Goal: Task Accomplishment & Management: Manage account settings

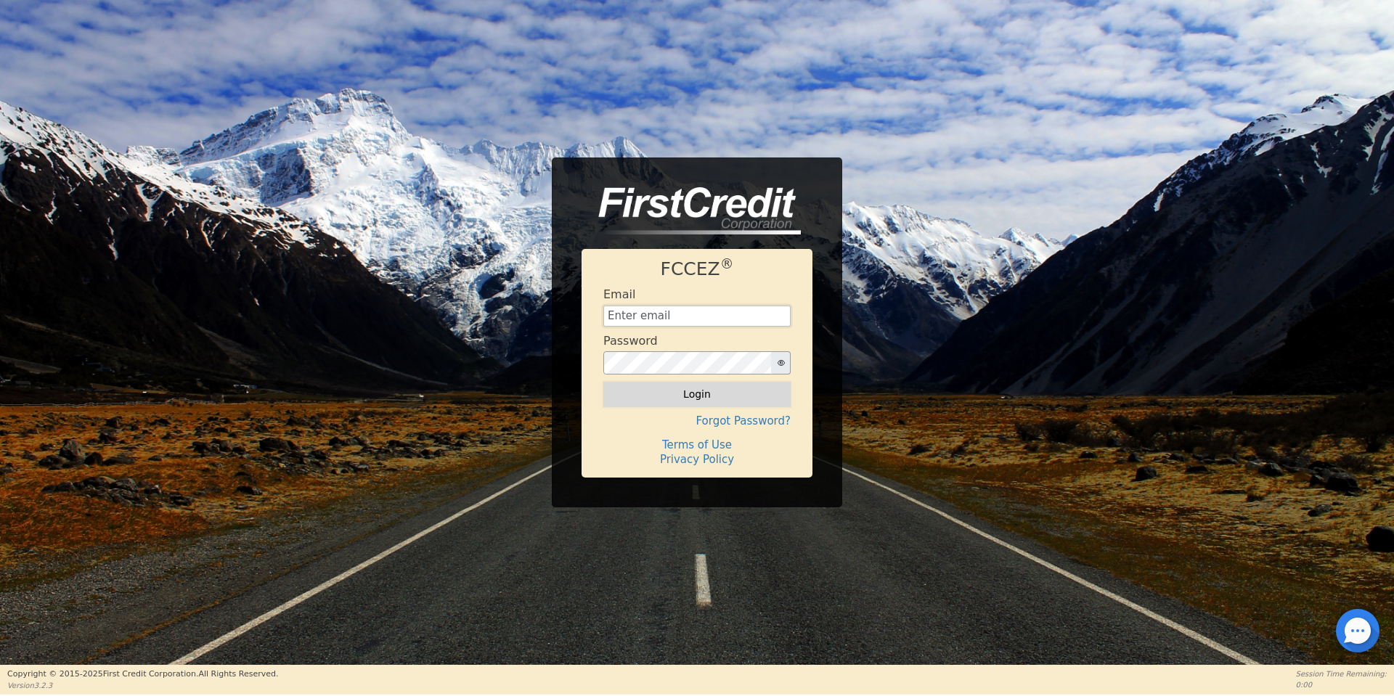
type input "[EMAIL_ADDRESS][DOMAIN_NAME]"
click at [735, 387] on button "Login" at bounding box center [696, 394] width 187 height 25
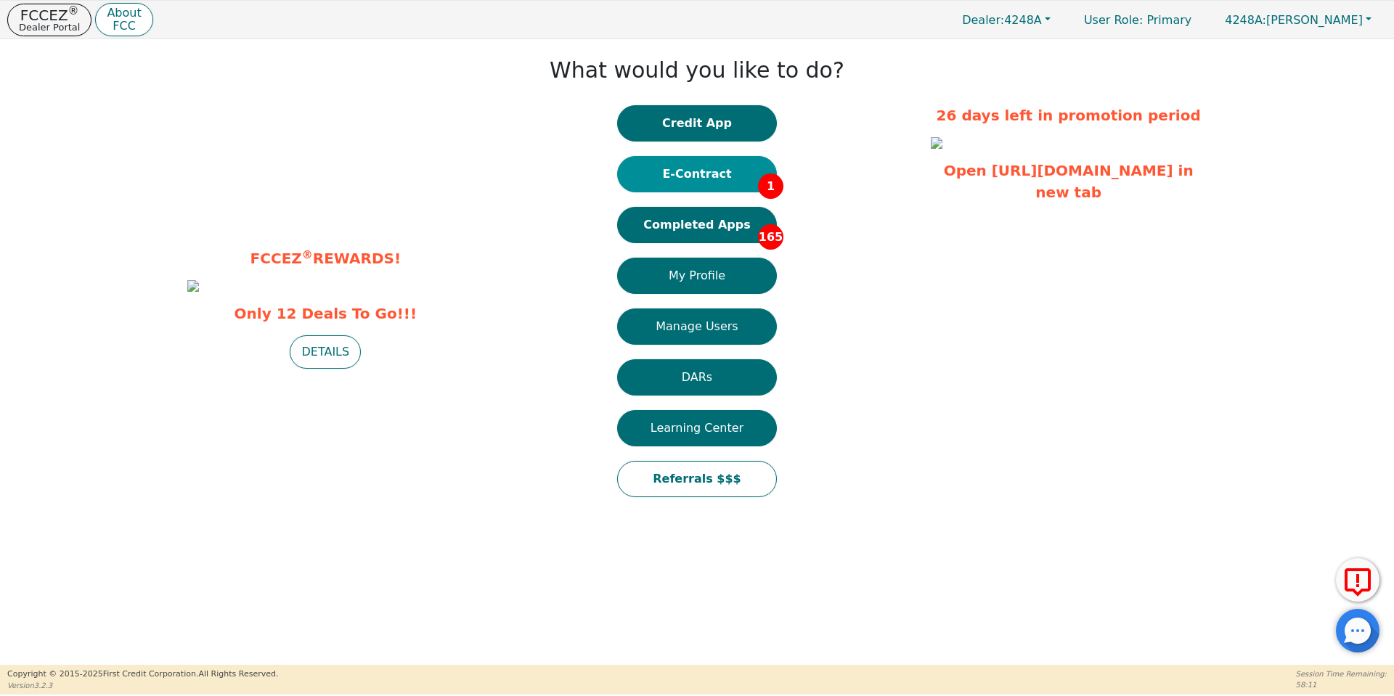
click at [721, 181] on button "E-Contract 1" at bounding box center [697, 174] width 160 height 36
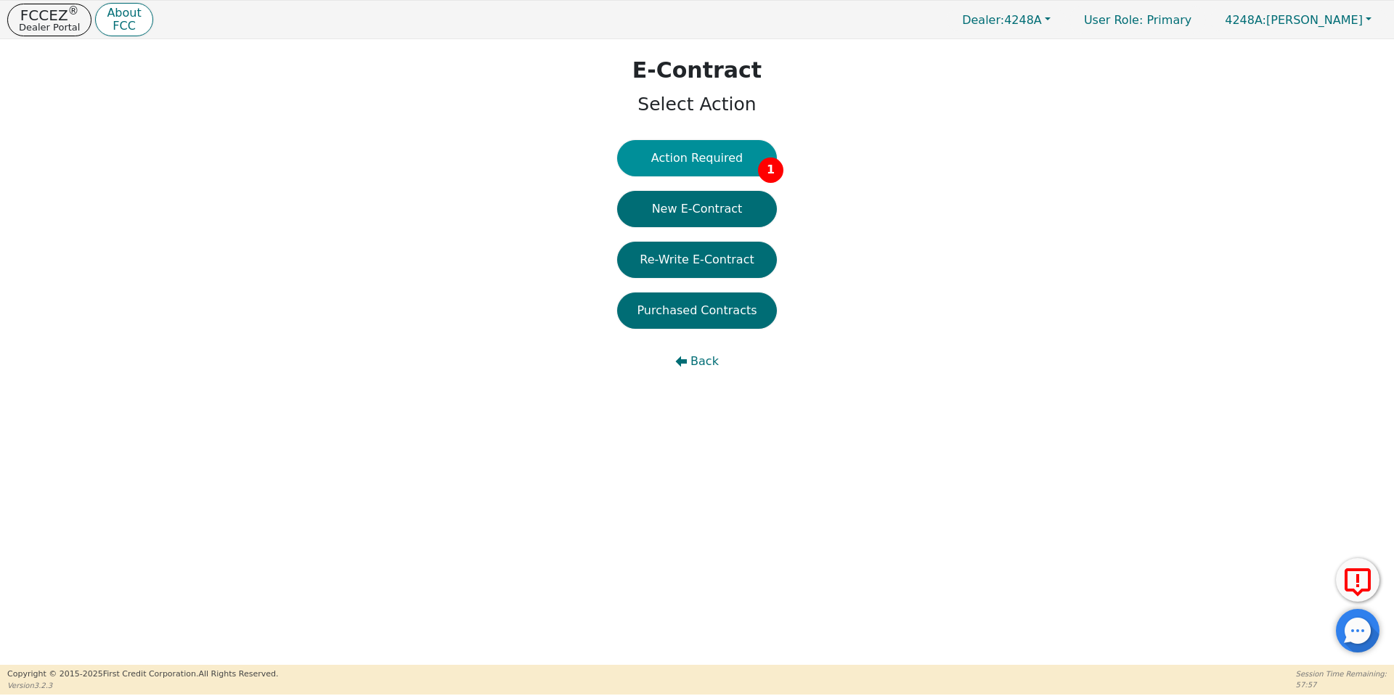
click at [715, 175] on button "Action Required 1" at bounding box center [697, 158] width 160 height 36
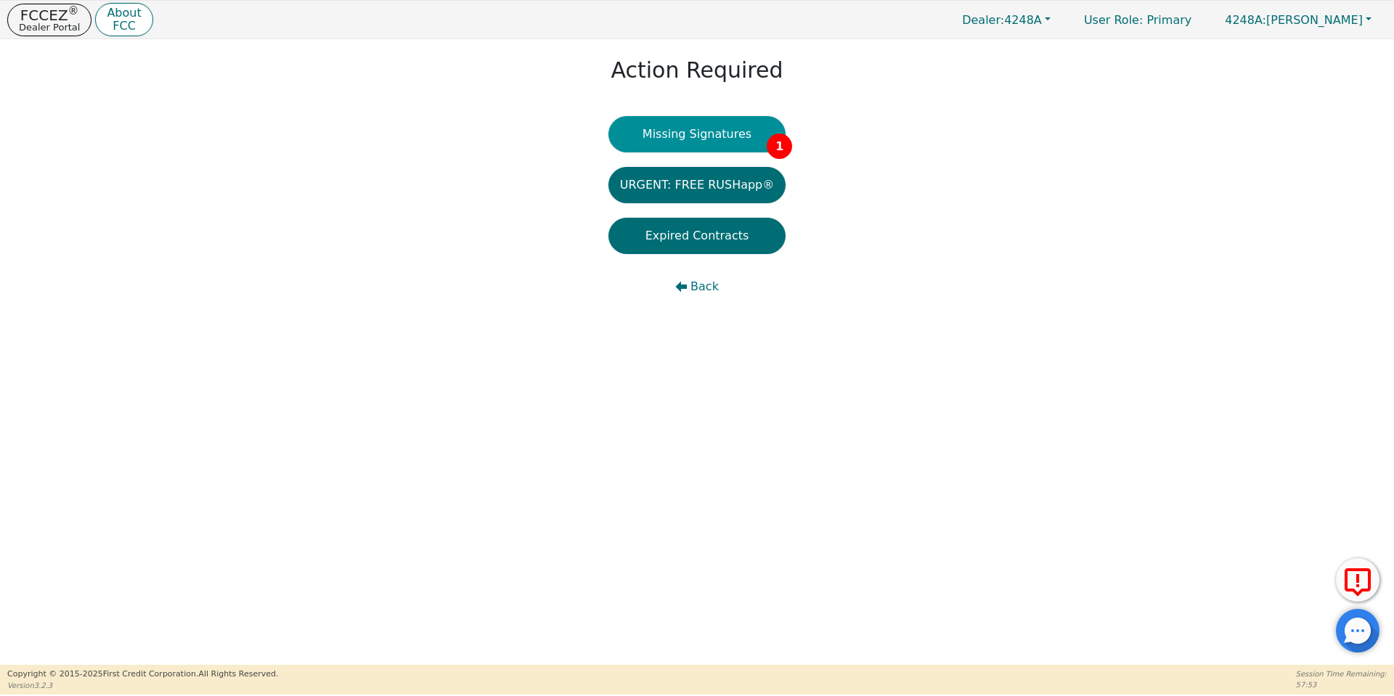
click at [725, 121] on button "Missing Signatures 1" at bounding box center [698, 134] width 178 height 36
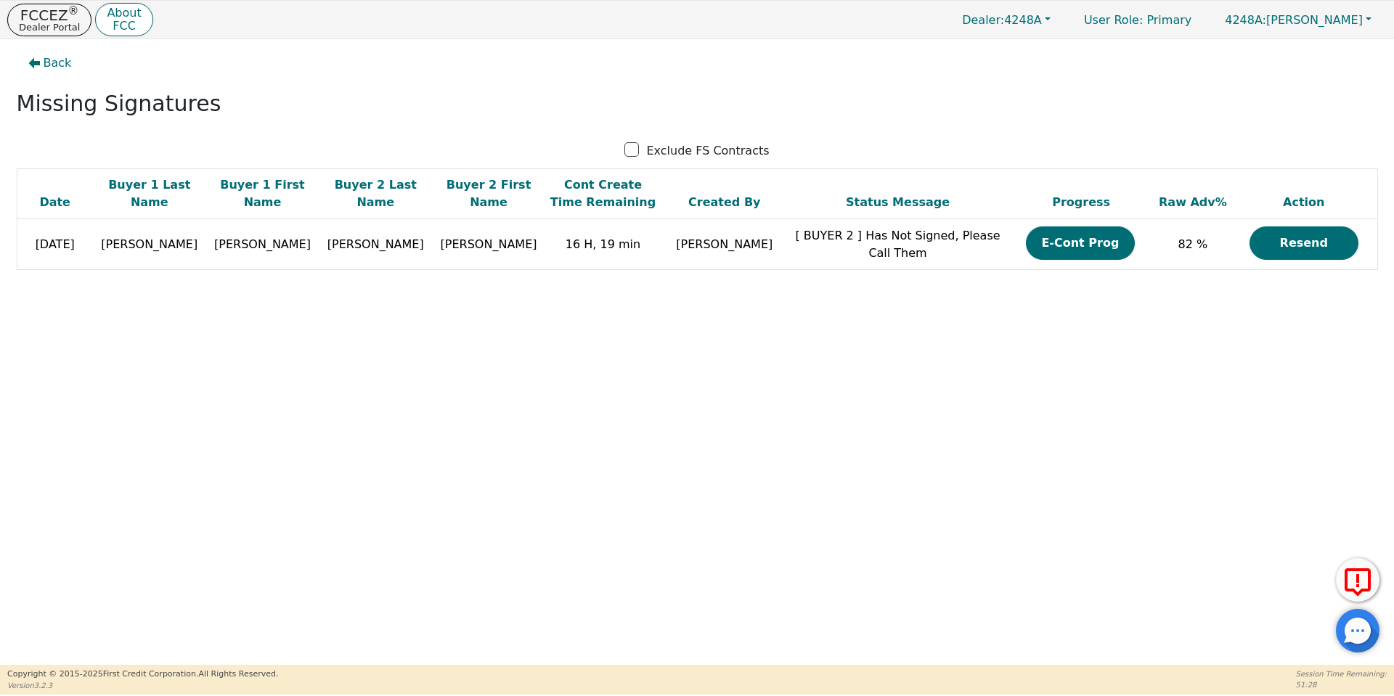
click at [725, 121] on div "Back Missing Signatures Exclude FS Contracts Date Buyer 1 Last Name Buyer 1 Fir…" at bounding box center [697, 171] width 1394 height 264
click at [57, 17] on p "FCCEZ ®" at bounding box center [49, 15] width 61 height 15
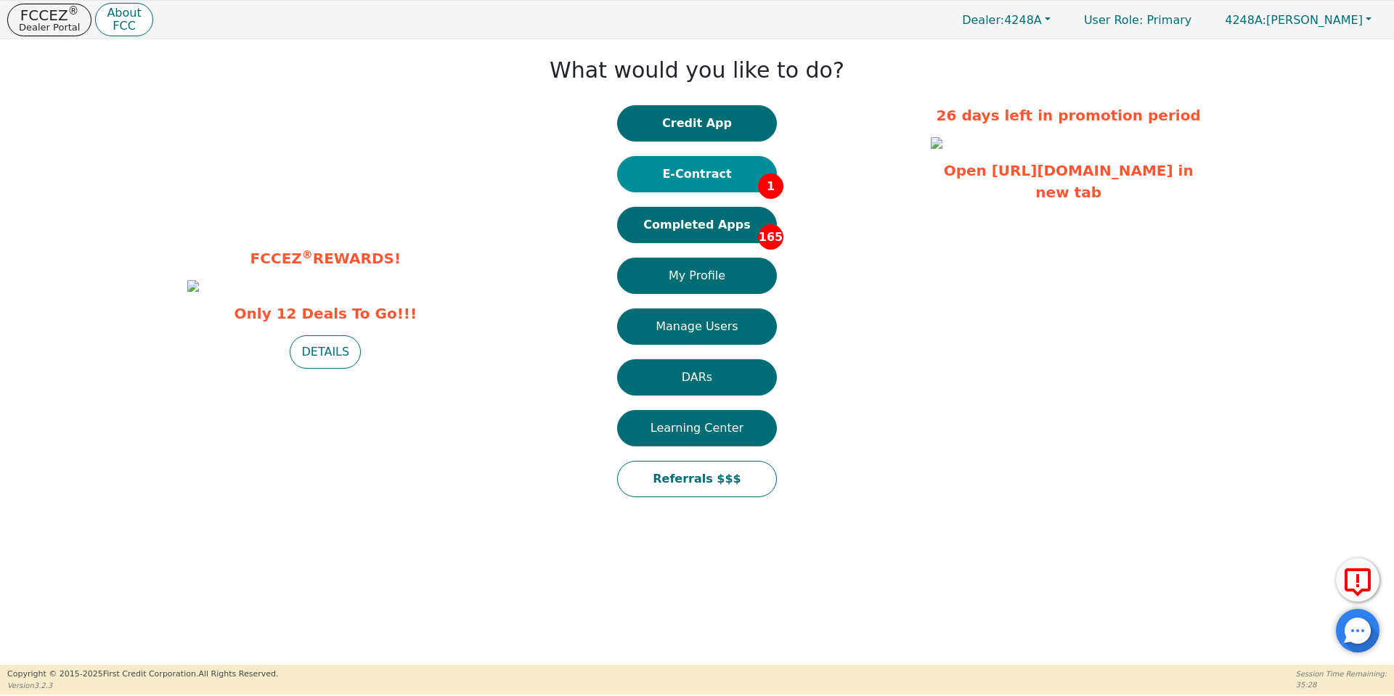
click at [670, 184] on button "E-Contract 1" at bounding box center [697, 174] width 160 height 36
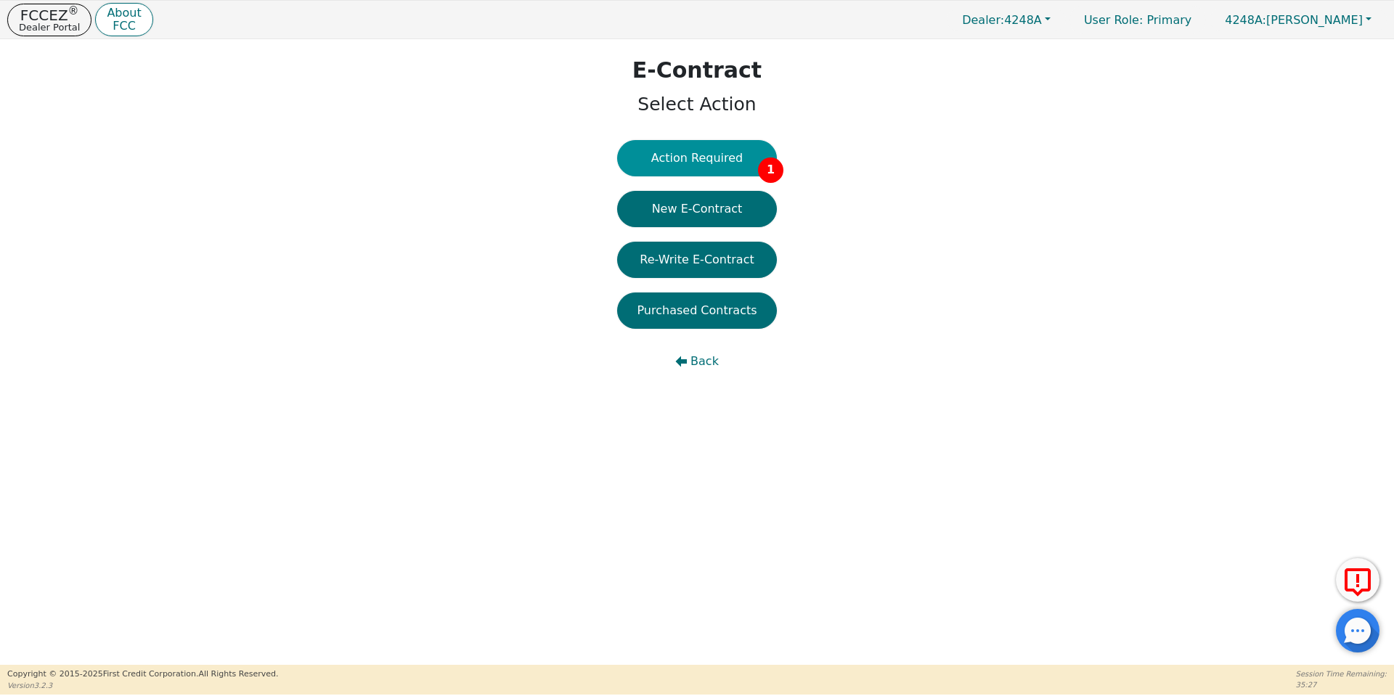
click at [699, 161] on button "Action Required 1" at bounding box center [697, 158] width 160 height 36
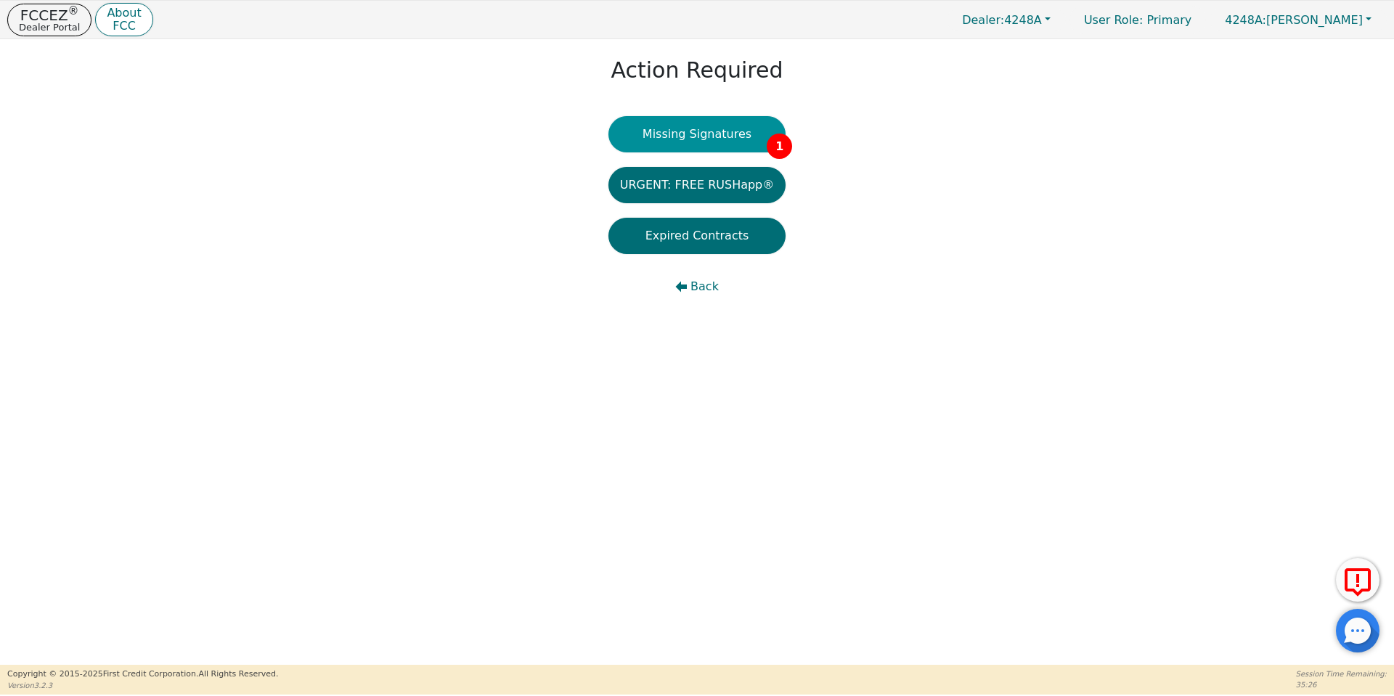
click at [695, 147] on button "Missing Signatures 1" at bounding box center [698, 134] width 178 height 36
